Goal: Find specific page/section: Find specific page/section

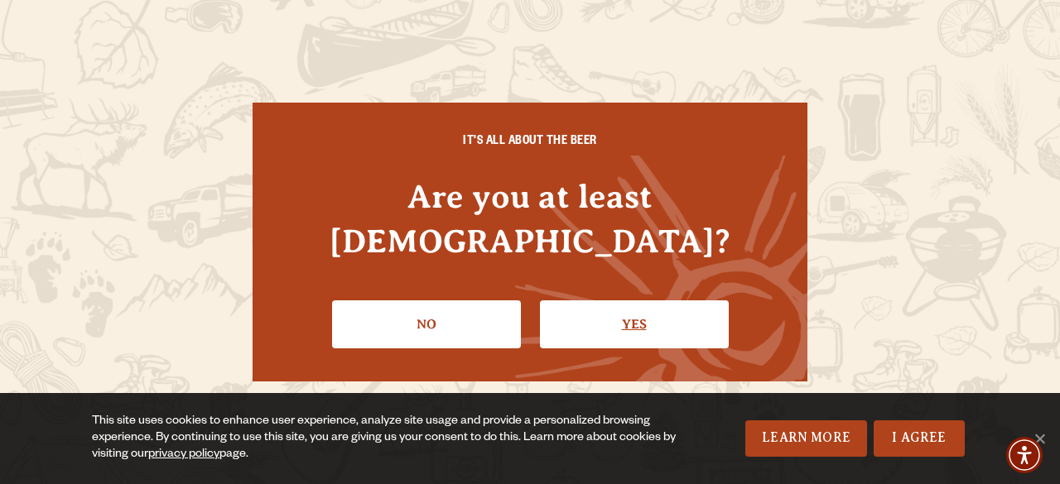
click at [629, 301] on link "Yes" at bounding box center [634, 325] width 189 height 48
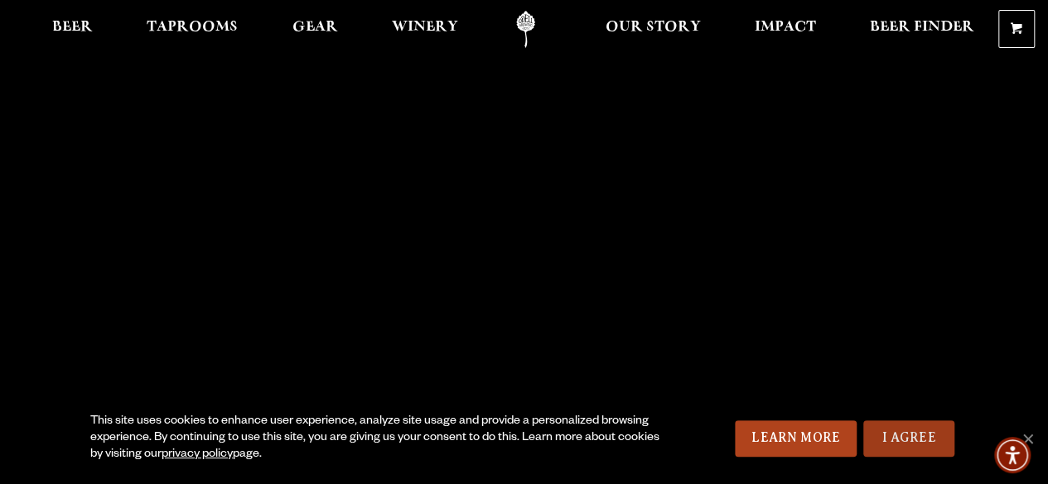
click at [921, 434] on link "I Agree" at bounding box center [908, 439] width 91 height 36
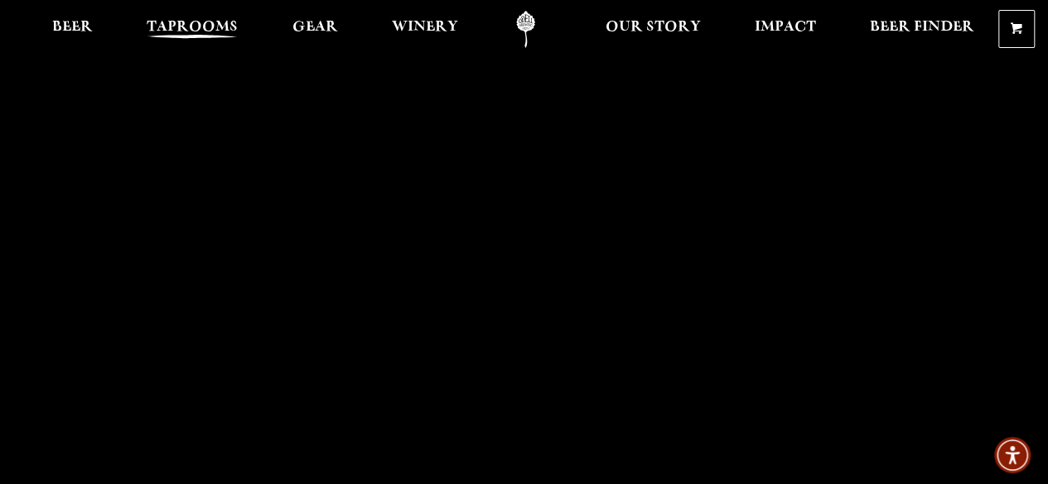
click at [200, 28] on span "Taprooms" at bounding box center [192, 27] width 91 height 13
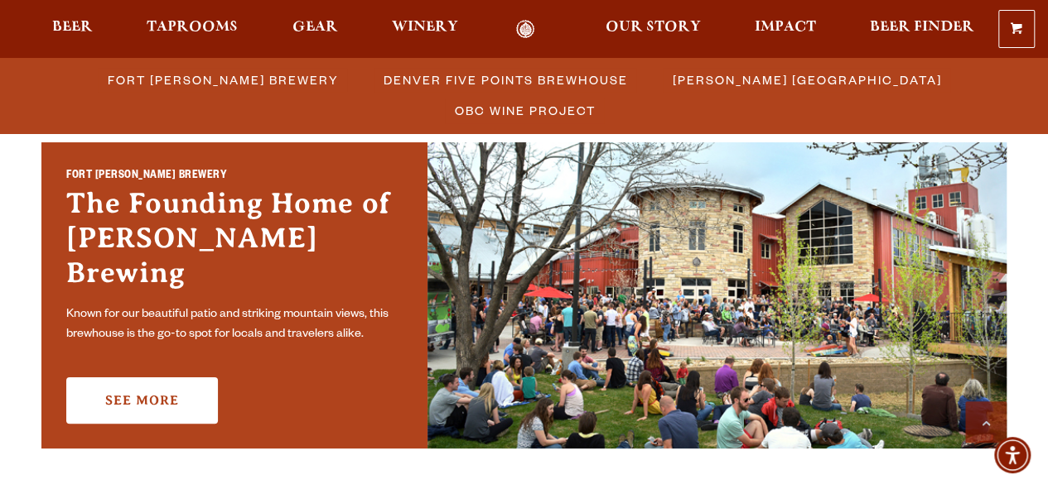
scroll to position [518, 0]
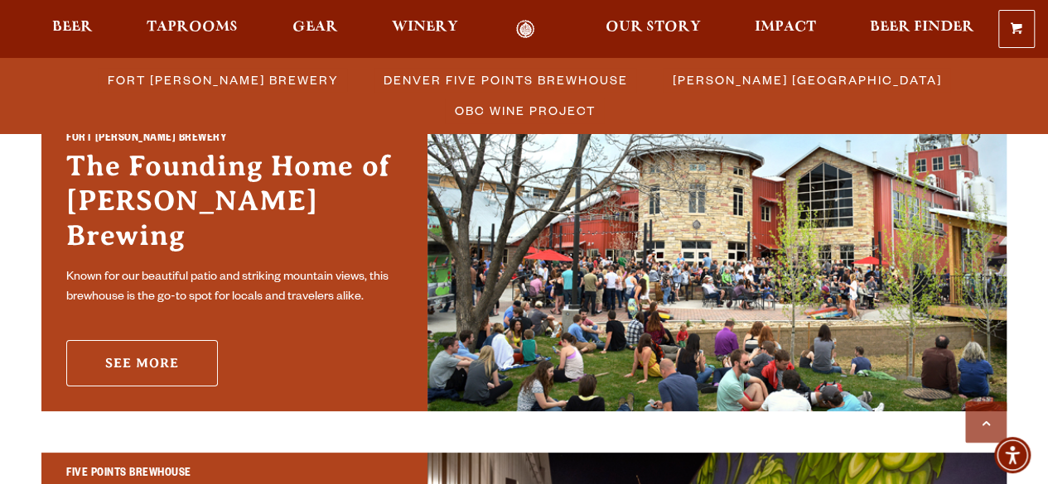
click at [187, 347] on link "See More" at bounding box center [142, 363] width 152 height 46
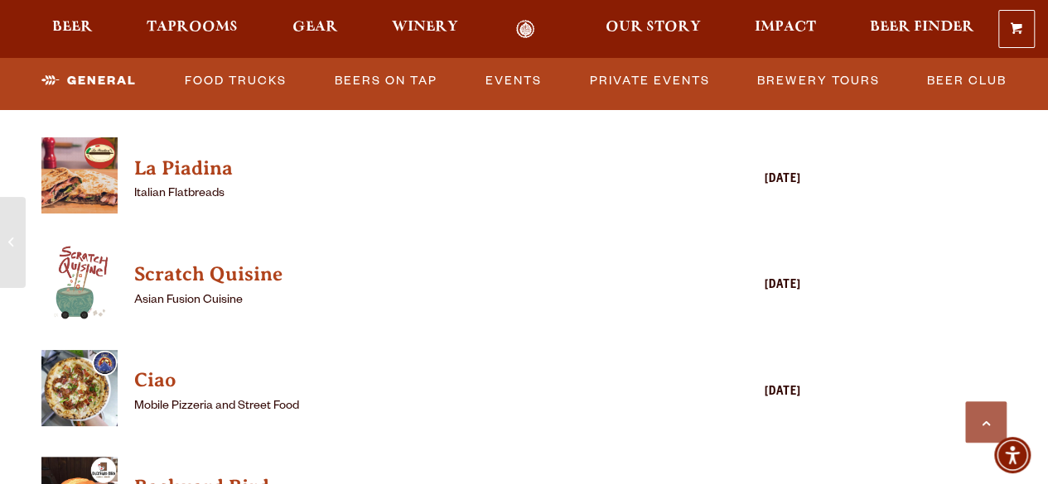
scroll to position [3601, 0]
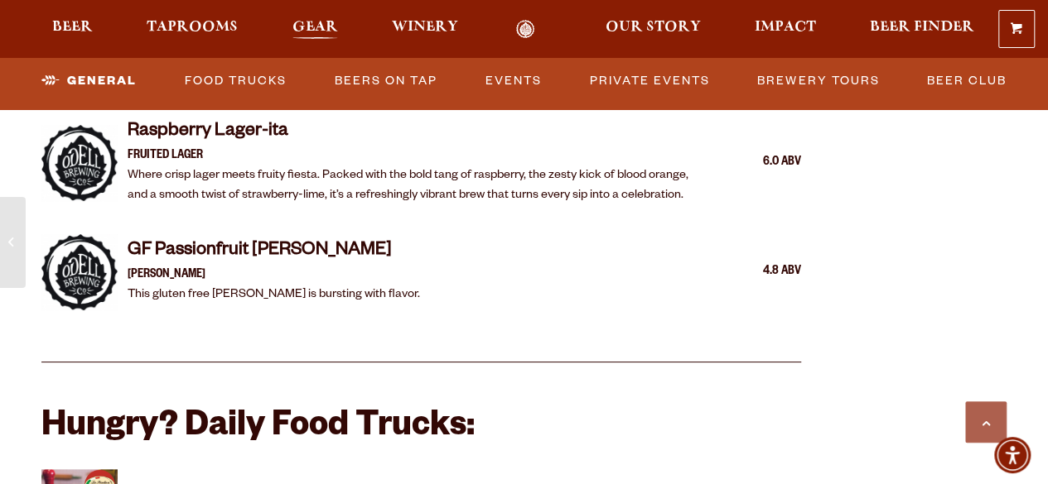
click at [321, 29] on span "Gear" at bounding box center [315, 27] width 46 height 13
